Goal: Navigation & Orientation: Understand site structure

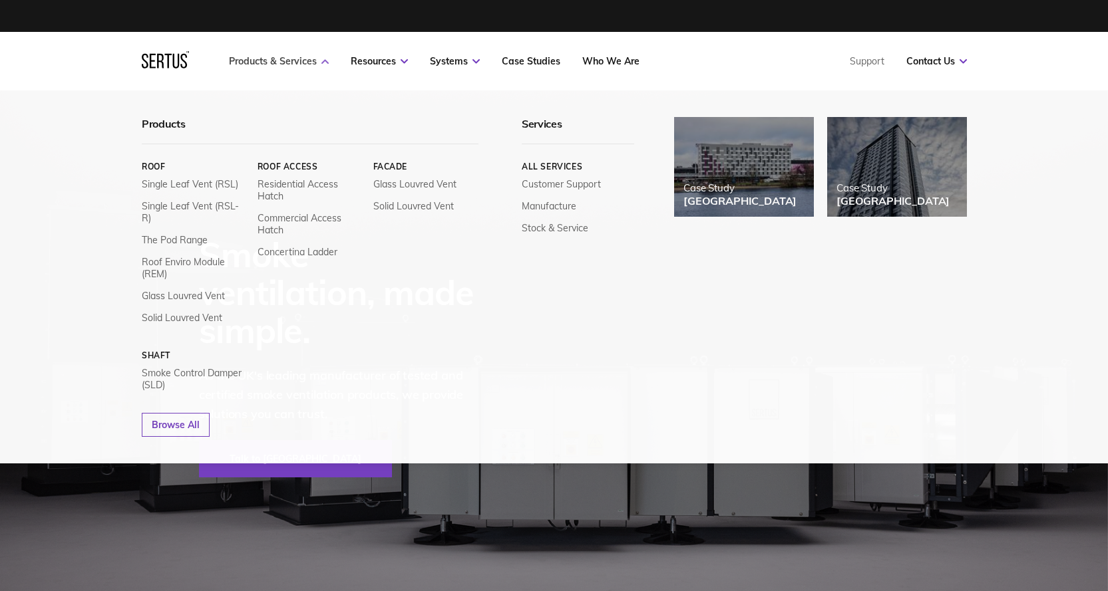
click at [273, 57] on link "Products & Services" at bounding box center [279, 61] width 100 height 12
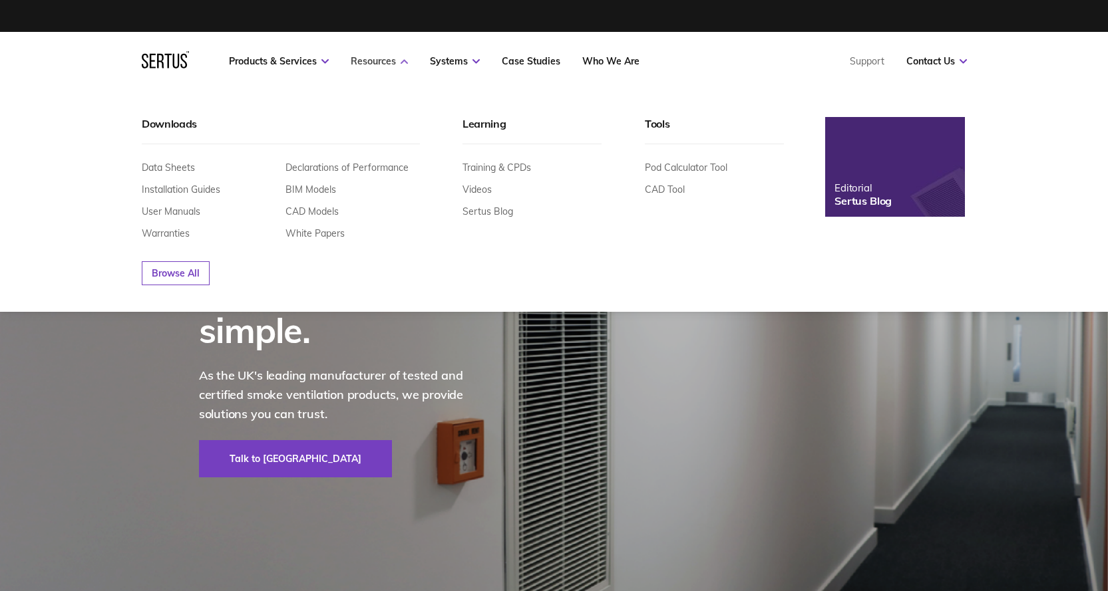
click at [384, 62] on link "Resources" at bounding box center [379, 61] width 57 height 12
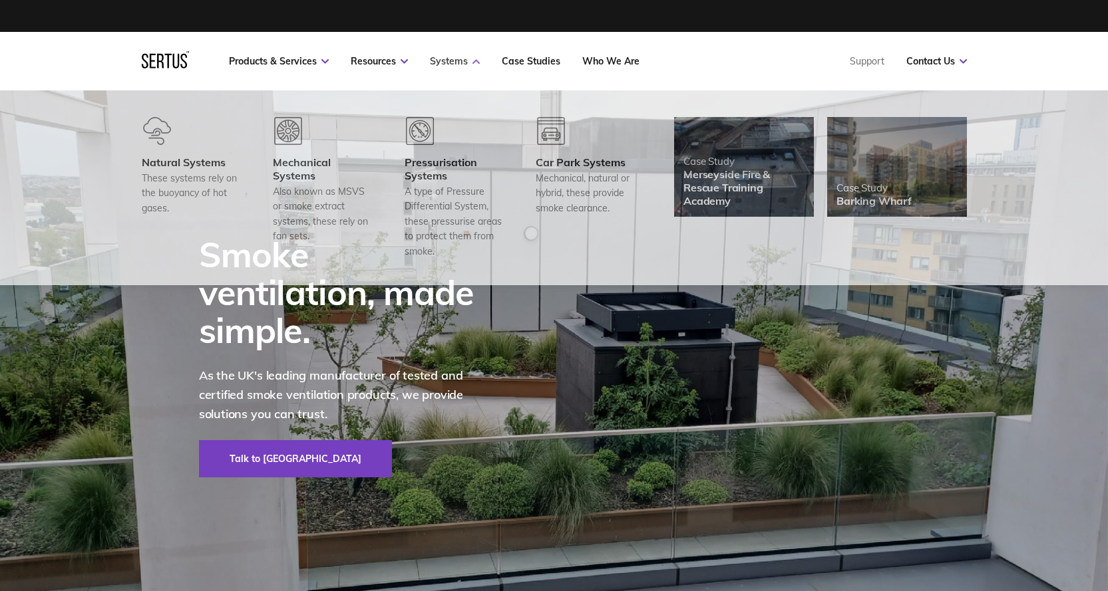
click at [451, 59] on link "Systems" at bounding box center [455, 61] width 50 height 12
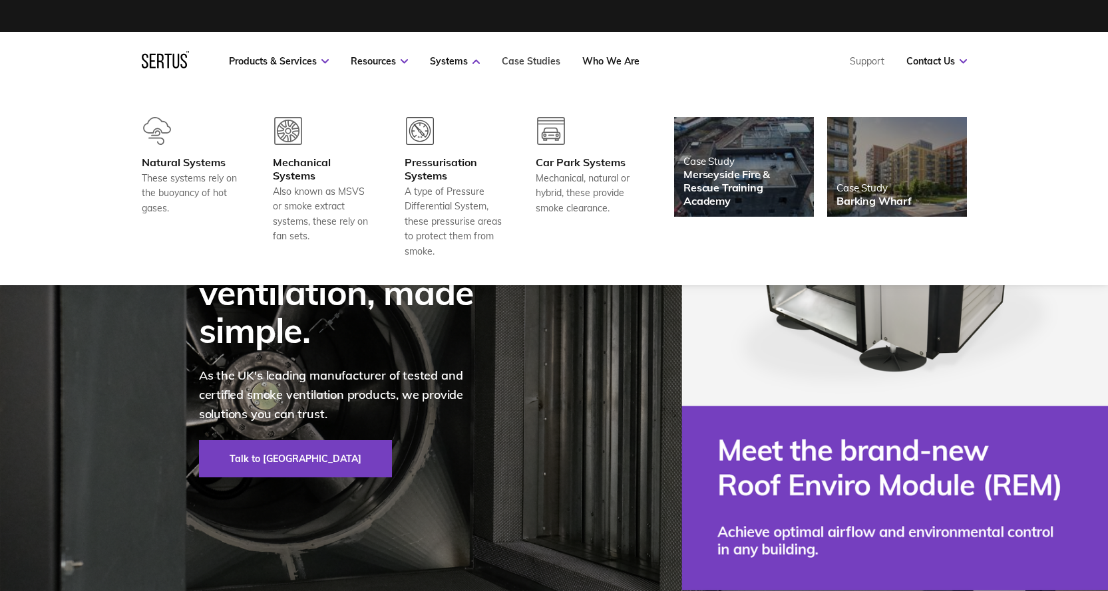
click at [511, 57] on link "Case Studies" at bounding box center [531, 61] width 59 height 12
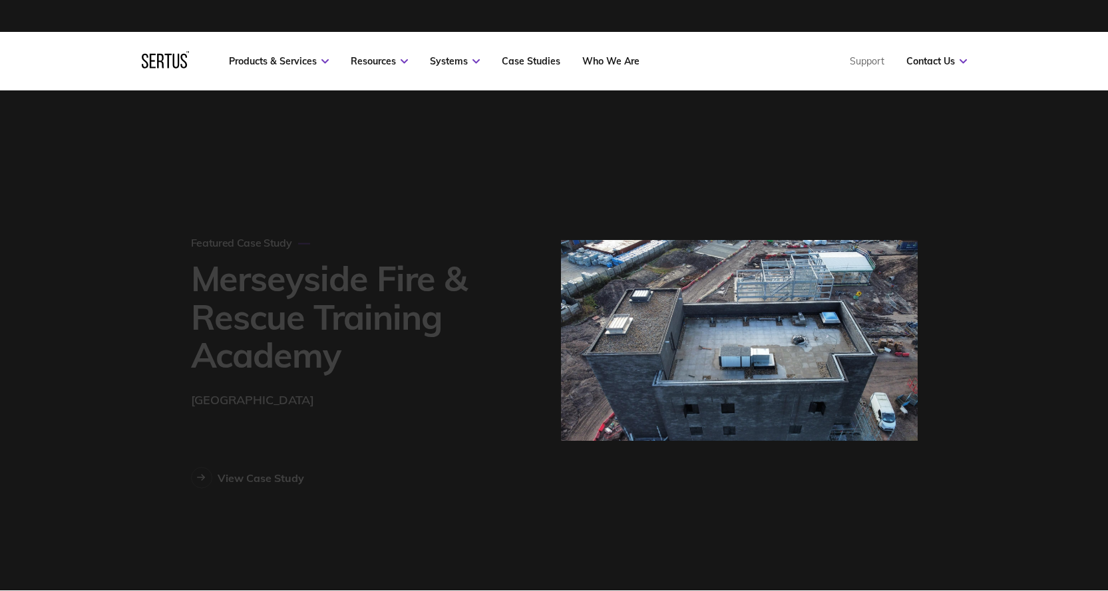
scroll to position [961, 762]
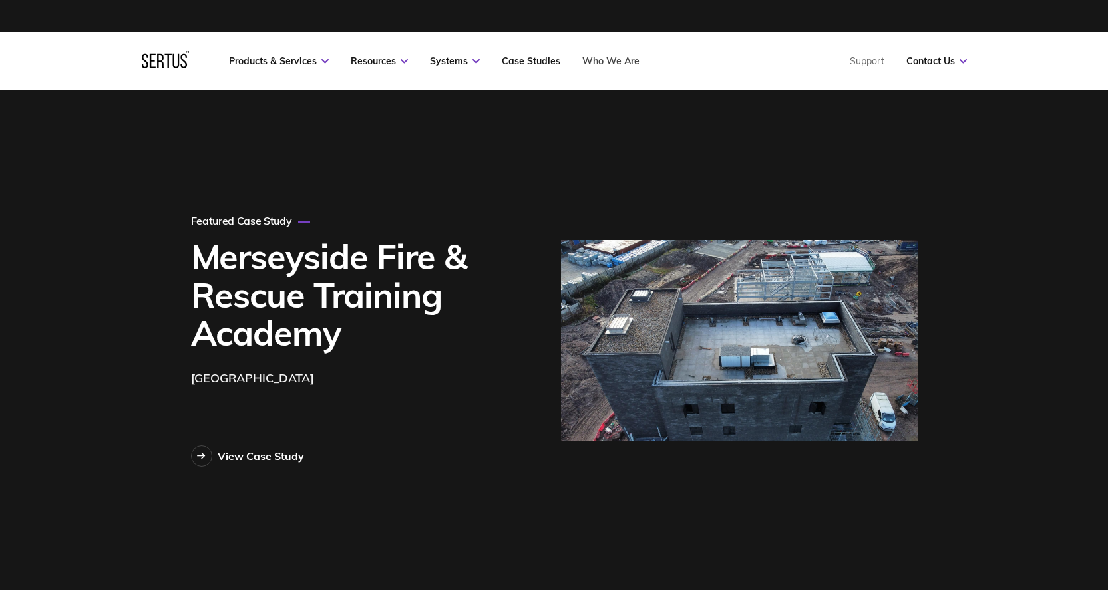
click at [611, 57] on link "Who We Are" at bounding box center [610, 61] width 57 height 12
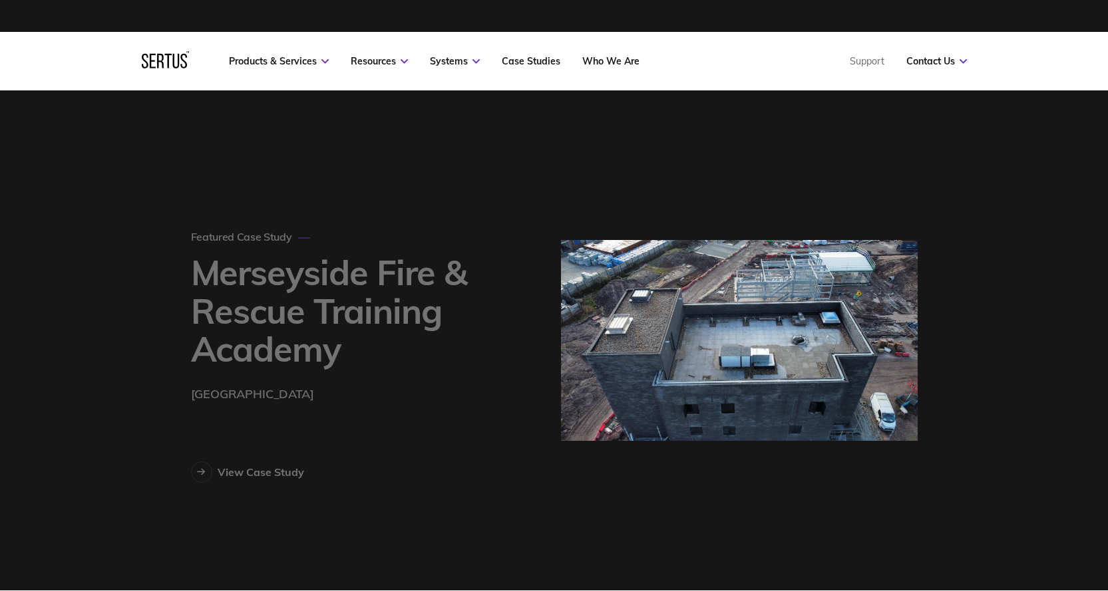
scroll to position [961, 762]
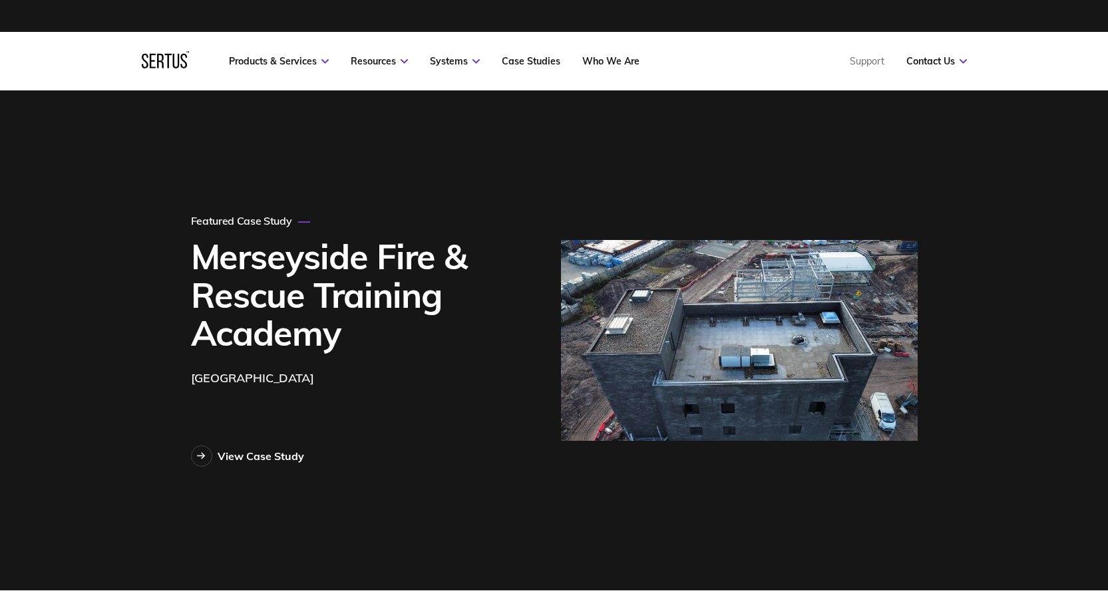
drag, startPoint x: 698, startPoint y: 217, endPoint x: 580, endPoint y: 226, distance: 118.8
click at [580, 226] on div "Featured Case Study Merseyside Fire & Rescue Training Academy [GEOGRAPHIC_DATA]…" at bounding box center [554, 340] width 780 height 500
